Goal: Task Accomplishment & Management: Complete application form

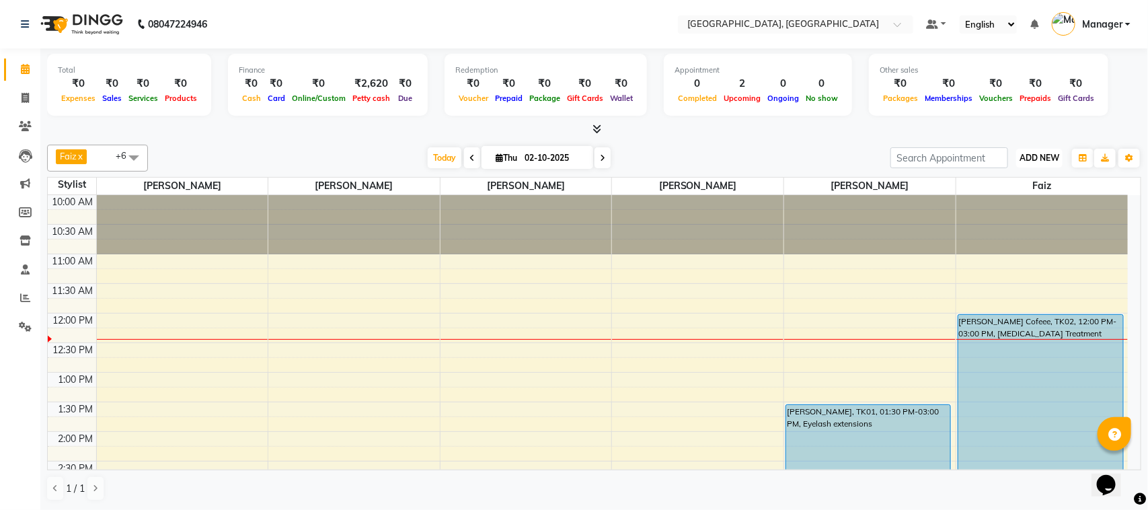
click at [1052, 153] on span "ADD NEW" at bounding box center [1040, 158] width 40 height 10
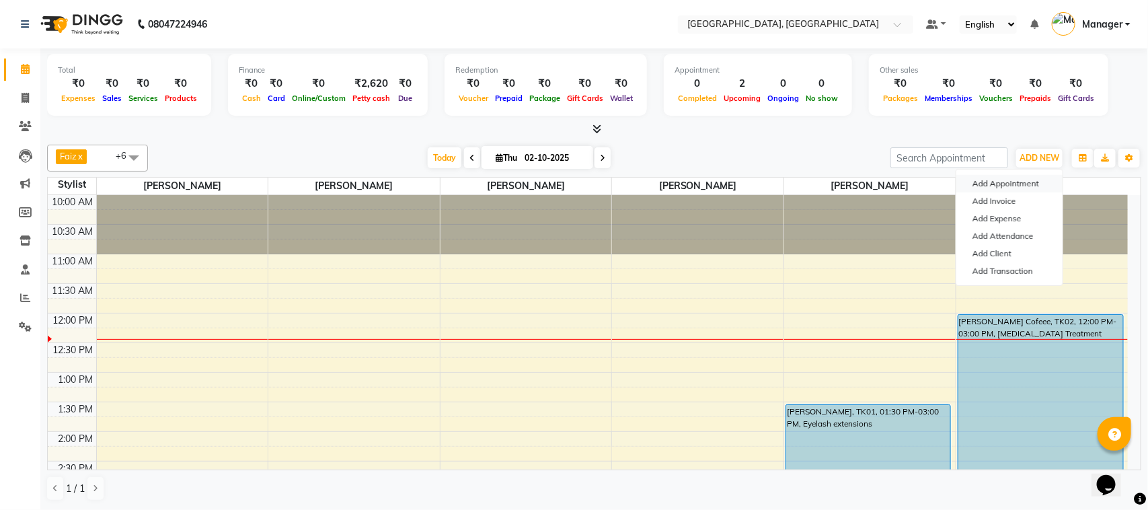
click at [1015, 184] on button "Add Appointment" at bounding box center [1010, 183] width 106 height 17
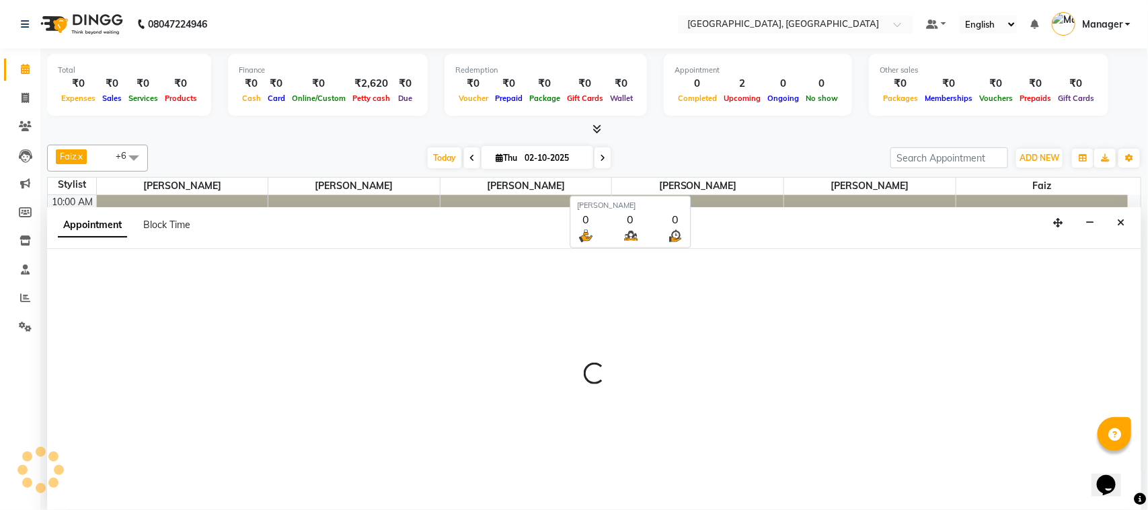
select select "660"
select select "tentative"
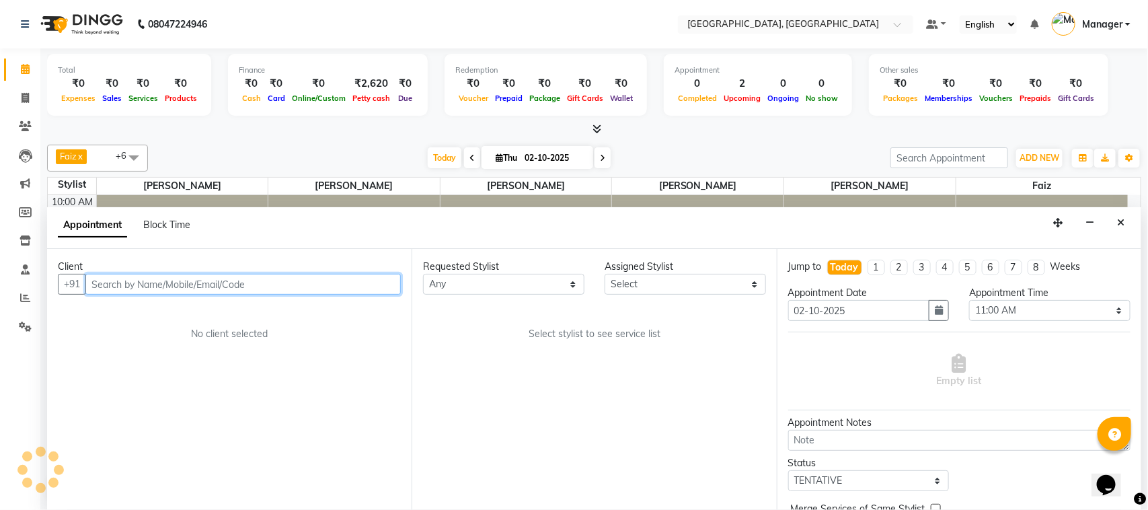
click at [179, 291] on input "text" at bounding box center [243, 284] width 316 height 21
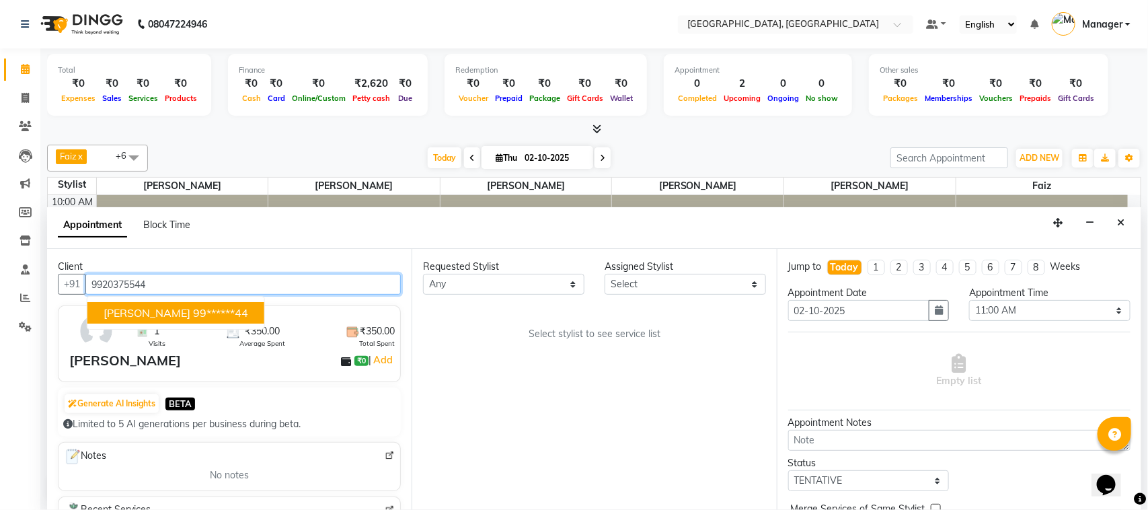
click at [182, 304] on button "Karishma 99******44" at bounding box center [175, 313] width 177 height 22
type input "99******44"
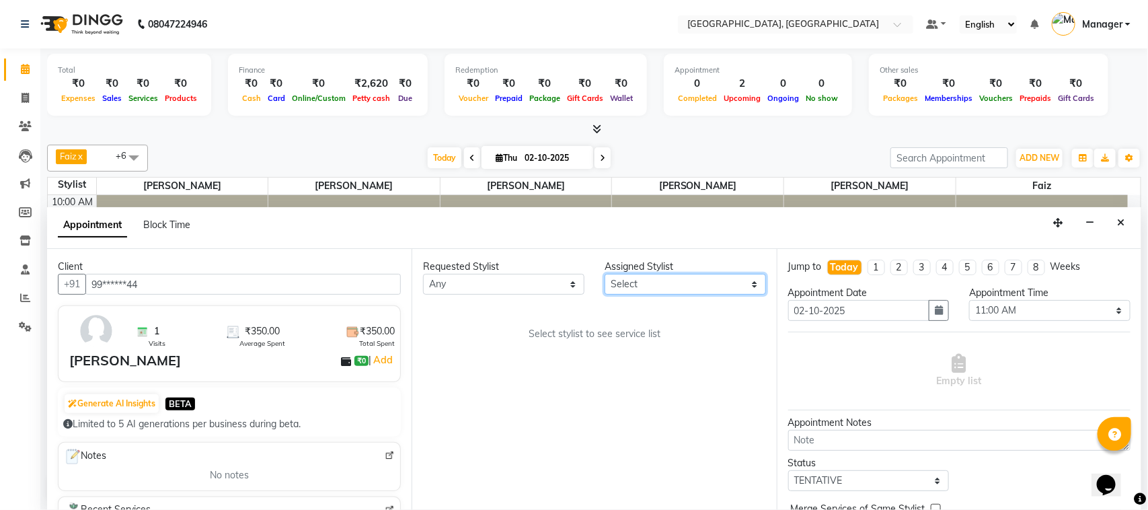
click at [752, 285] on select "Select Faiz Farzan Jyoti jaiswal Jyoti wadar Manager Roshni Gupta Sayali Sonam …" at bounding box center [685, 284] width 161 height 21
select select "65574"
click at [605, 275] on select "Select Faiz Farzan Jyoti jaiswal Jyoti wadar Manager Roshni Gupta Sayali Sonam …" at bounding box center [685, 284] width 161 height 21
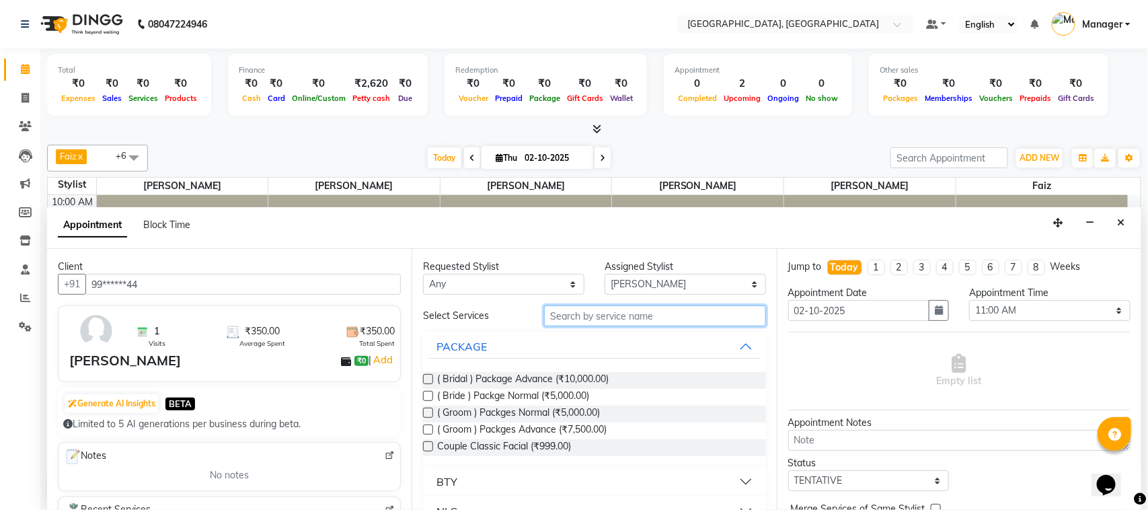
click at [606, 316] on input "text" at bounding box center [655, 315] width 222 height 21
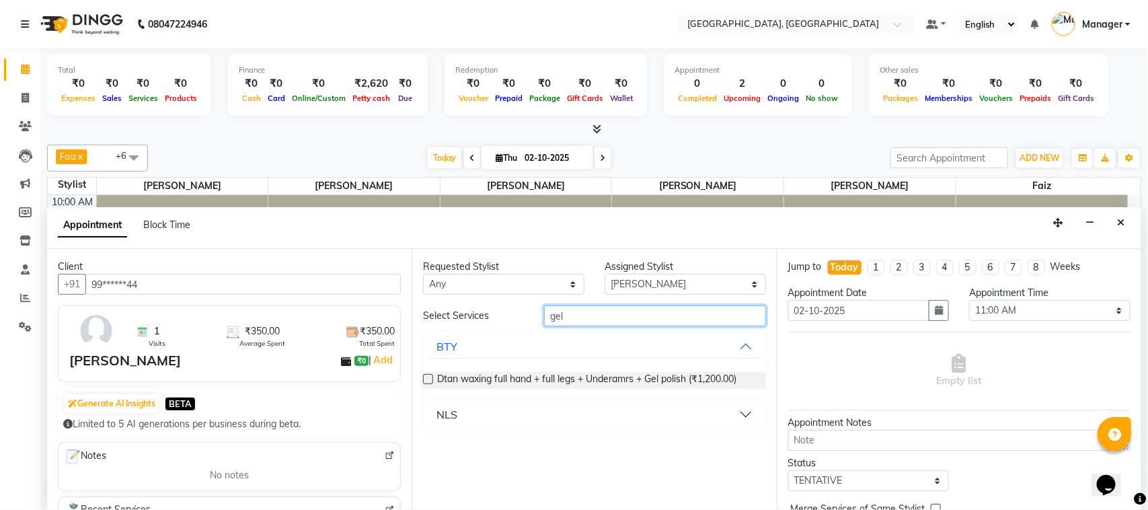
type input "gel"
click at [747, 347] on button "BTY" at bounding box center [595, 346] width 332 height 24
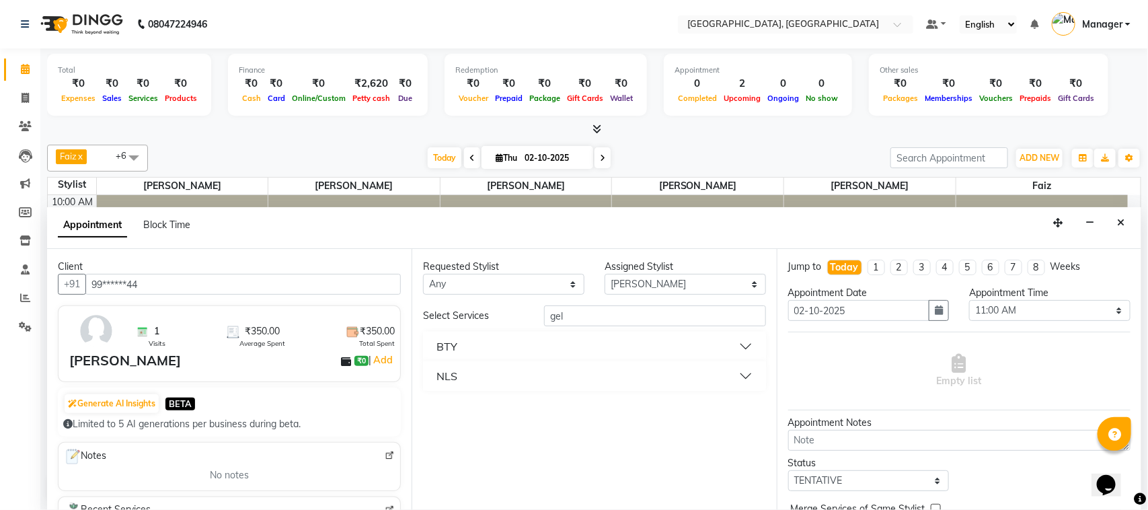
click at [741, 375] on button "NLS" at bounding box center [595, 376] width 332 height 24
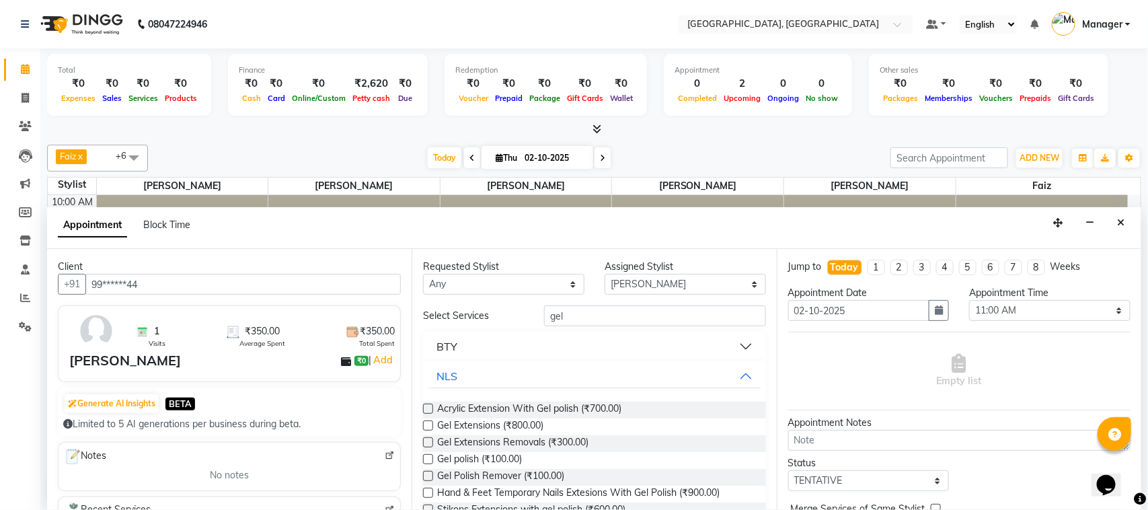
click at [725, 456] on div "Gel polish (₹100.00)" at bounding box center [594, 460] width 342 height 17
click at [427, 456] on label at bounding box center [428, 459] width 10 height 10
click at [427, 456] on input "checkbox" at bounding box center [427, 460] width 9 height 9
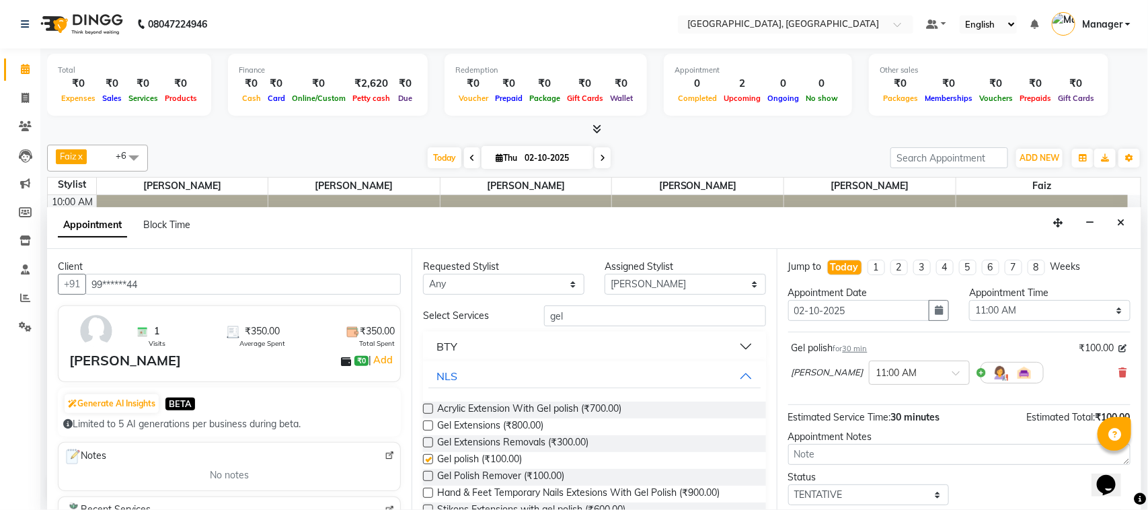
checkbox input "false"
click at [589, 316] on input "gel" at bounding box center [655, 315] width 222 height 21
type input "g"
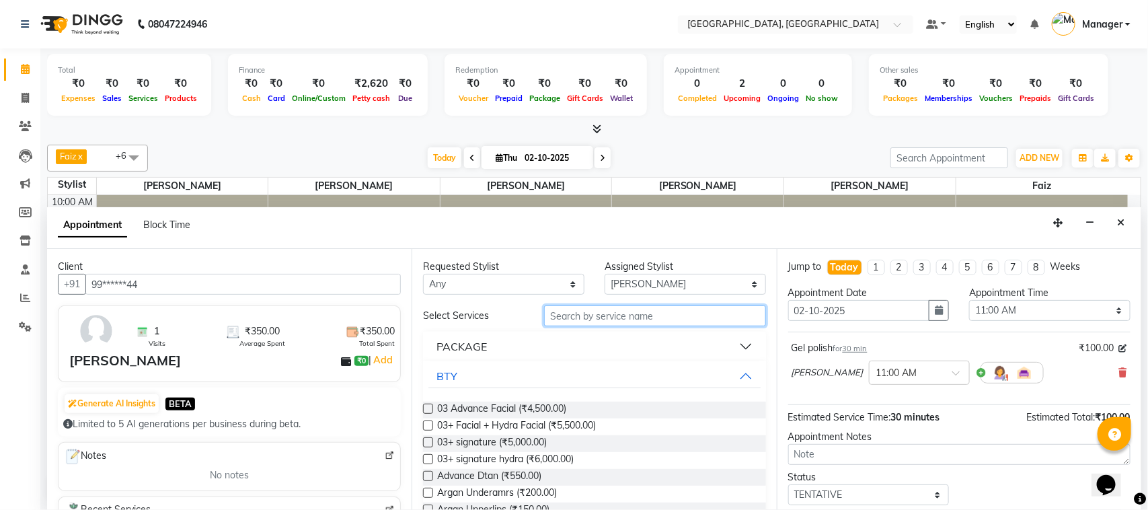
click at [550, 312] on input "text" at bounding box center [655, 315] width 222 height 21
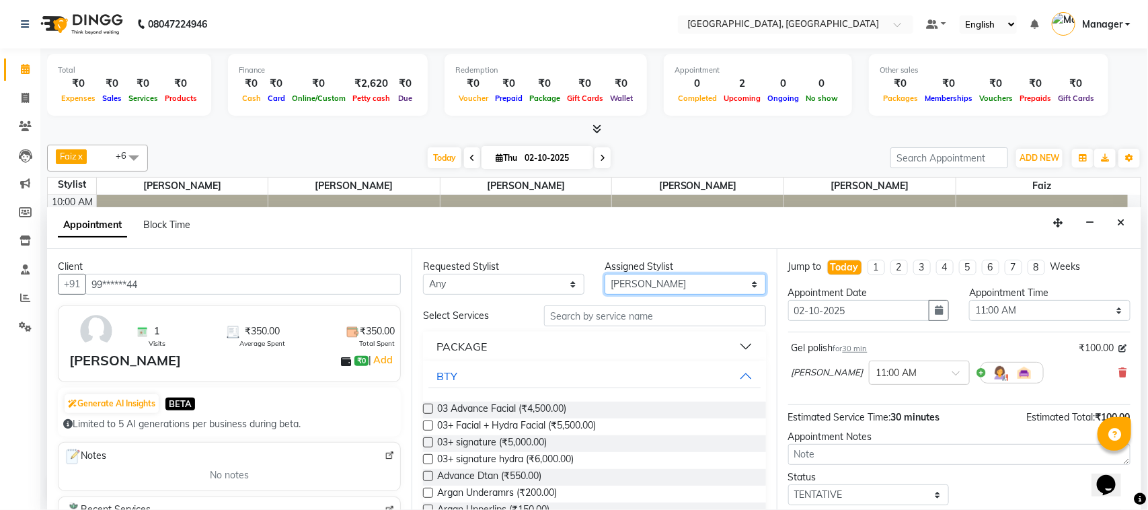
click at [741, 283] on select "Select Faiz Farzan Jyoti jaiswal Jyoti wadar Manager Roshni Gupta Sayali Sonam …" at bounding box center [685, 284] width 161 height 21
select select "91632"
click at [605, 275] on select "Select Faiz Farzan Jyoti jaiswal Jyoti wadar Manager Roshni Gupta Sayali Sonam …" at bounding box center [685, 284] width 161 height 21
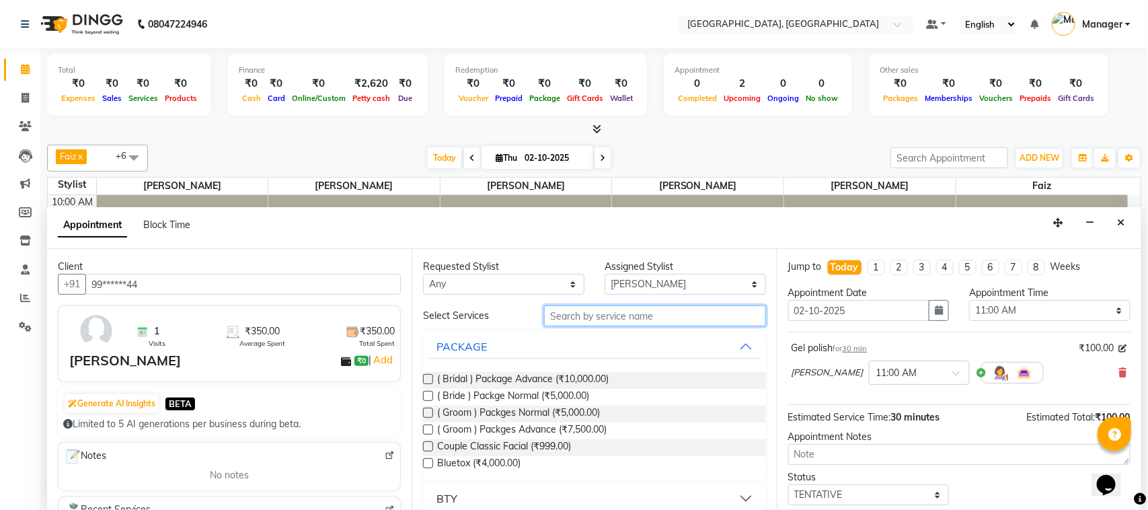
click at [617, 314] on input "text" at bounding box center [655, 315] width 222 height 21
click at [636, 317] on input "text" at bounding box center [655, 315] width 222 height 21
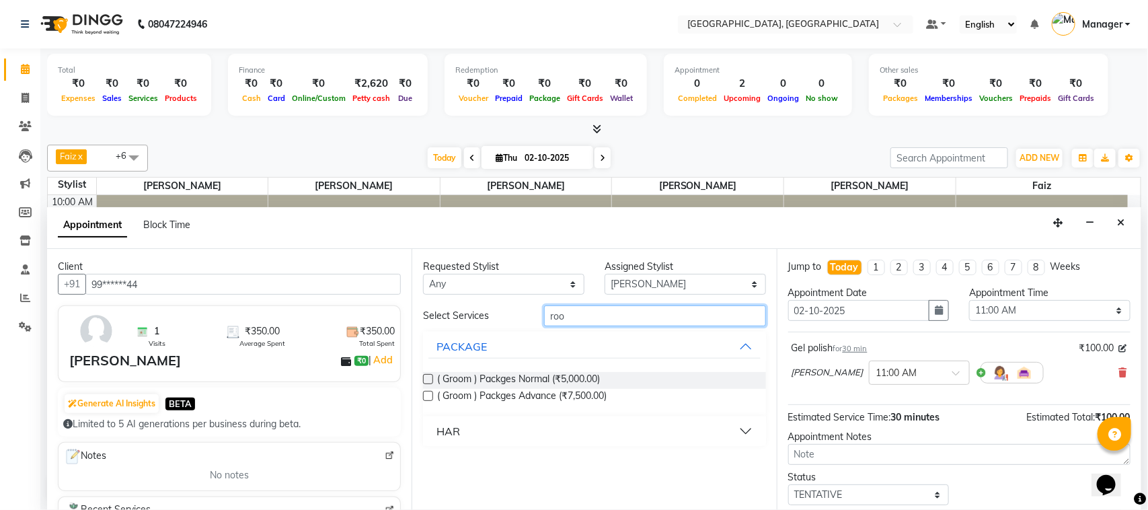
type input "roo"
click at [741, 426] on button "HAR" at bounding box center [595, 431] width 332 height 24
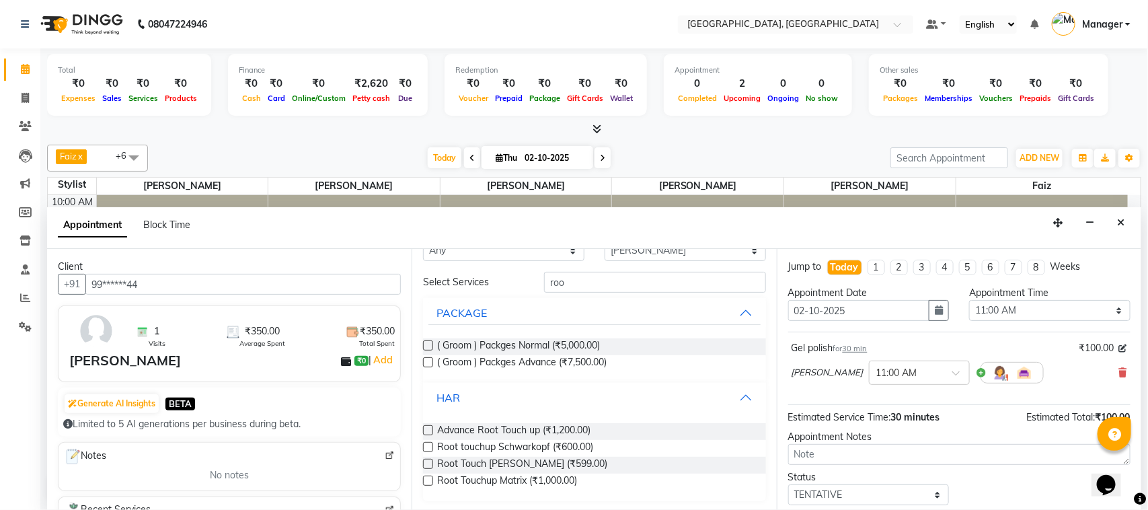
scroll to position [35, 0]
click at [589, 444] on span "Root touchup Schwarkopf (₹600.00)" at bounding box center [515, 447] width 156 height 17
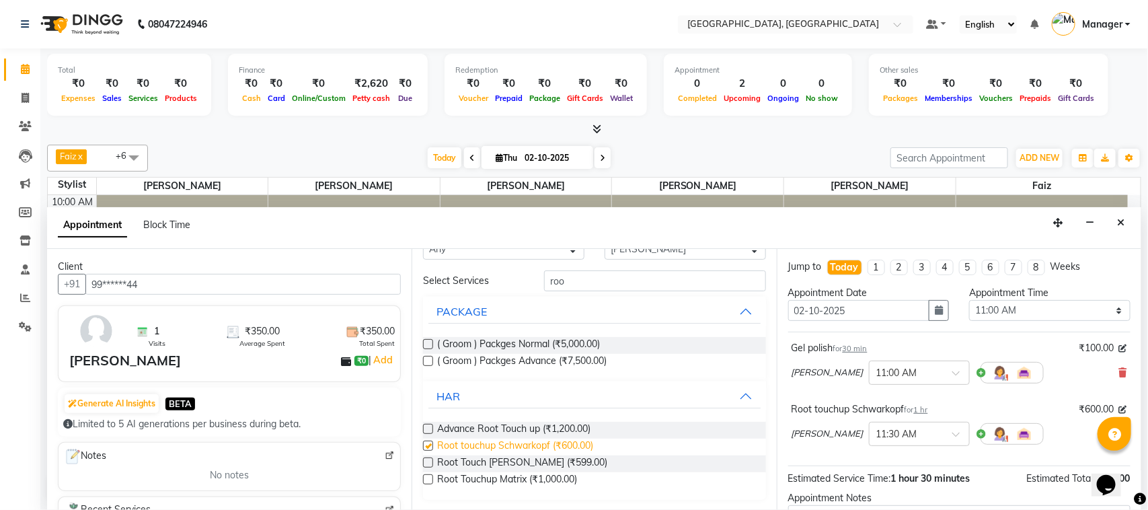
checkbox input "false"
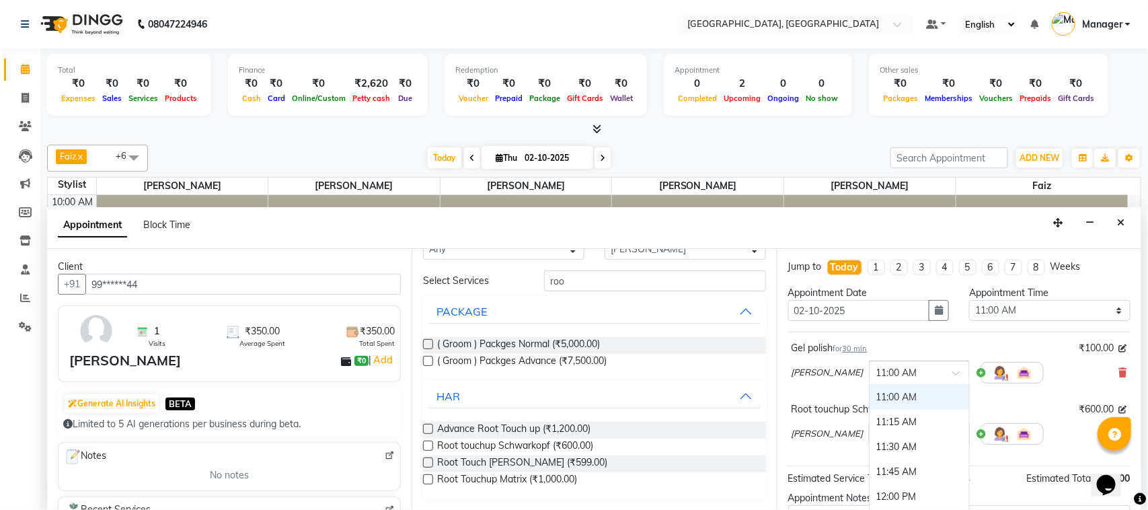
click at [953, 372] on span at bounding box center [961, 377] width 17 height 14
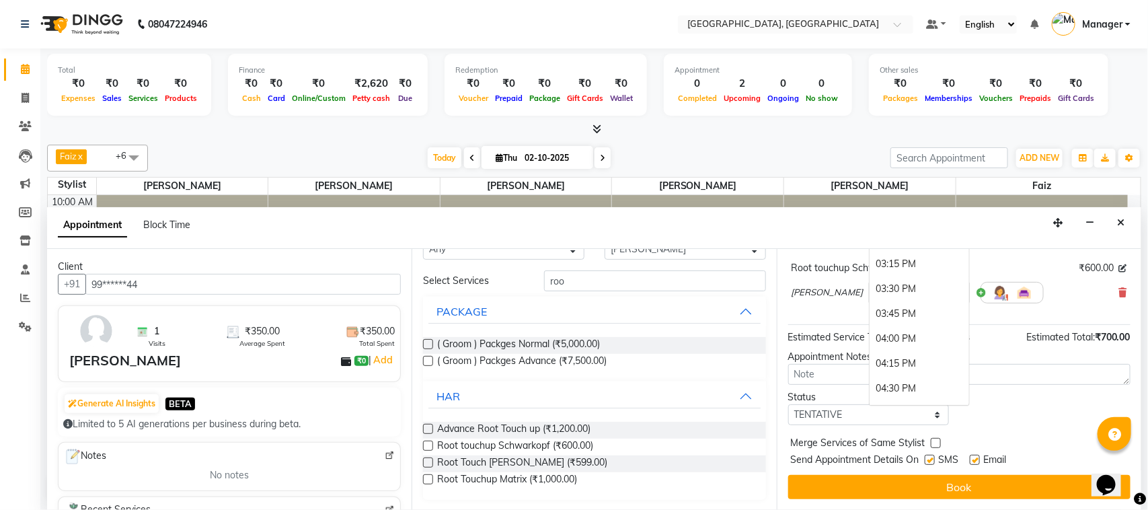
scroll to position [402, 0]
click at [885, 299] on div "03:30 PM" at bounding box center [920, 302] width 100 height 25
click at [953, 291] on span at bounding box center [961, 297] width 17 height 14
click at [893, 330] on div "03:30 PM" at bounding box center [920, 329] width 100 height 25
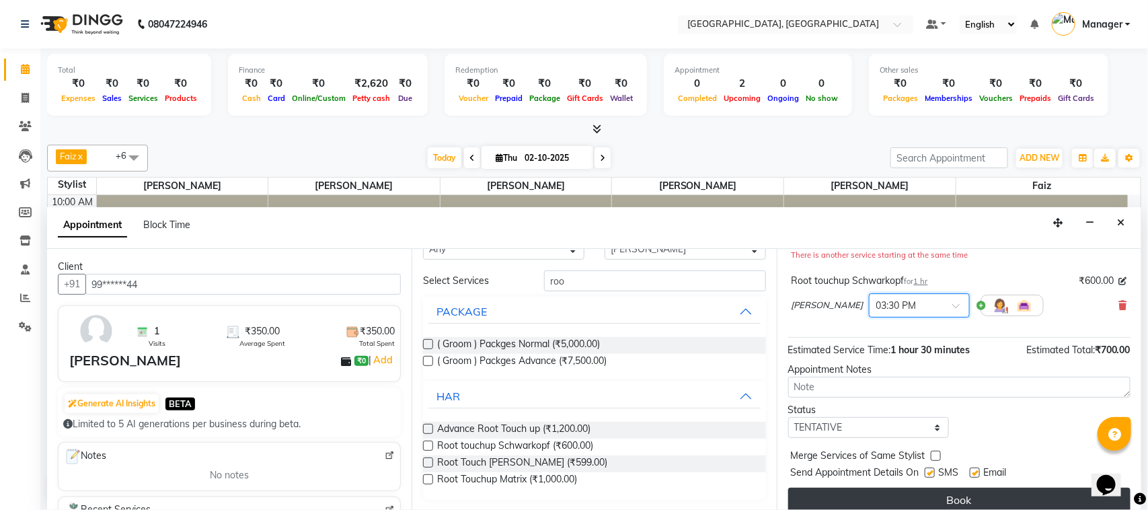
click at [939, 497] on button "Book" at bounding box center [960, 500] width 342 height 24
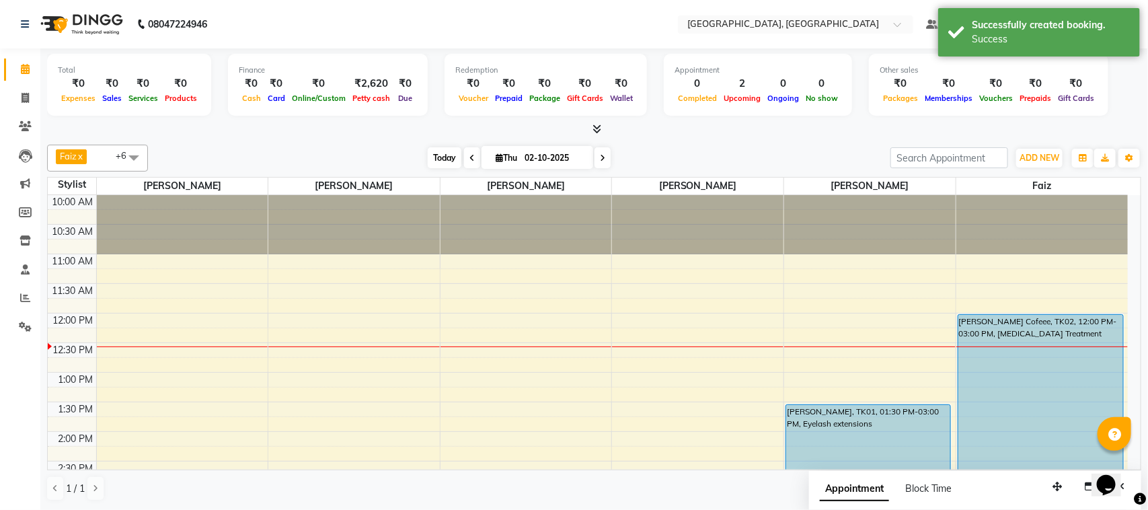
click at [439, 151] on span "Today" at bounding box center [445, 157] width 34 height 21
